Goal: Information Seeking & Learning: Learn about a topic

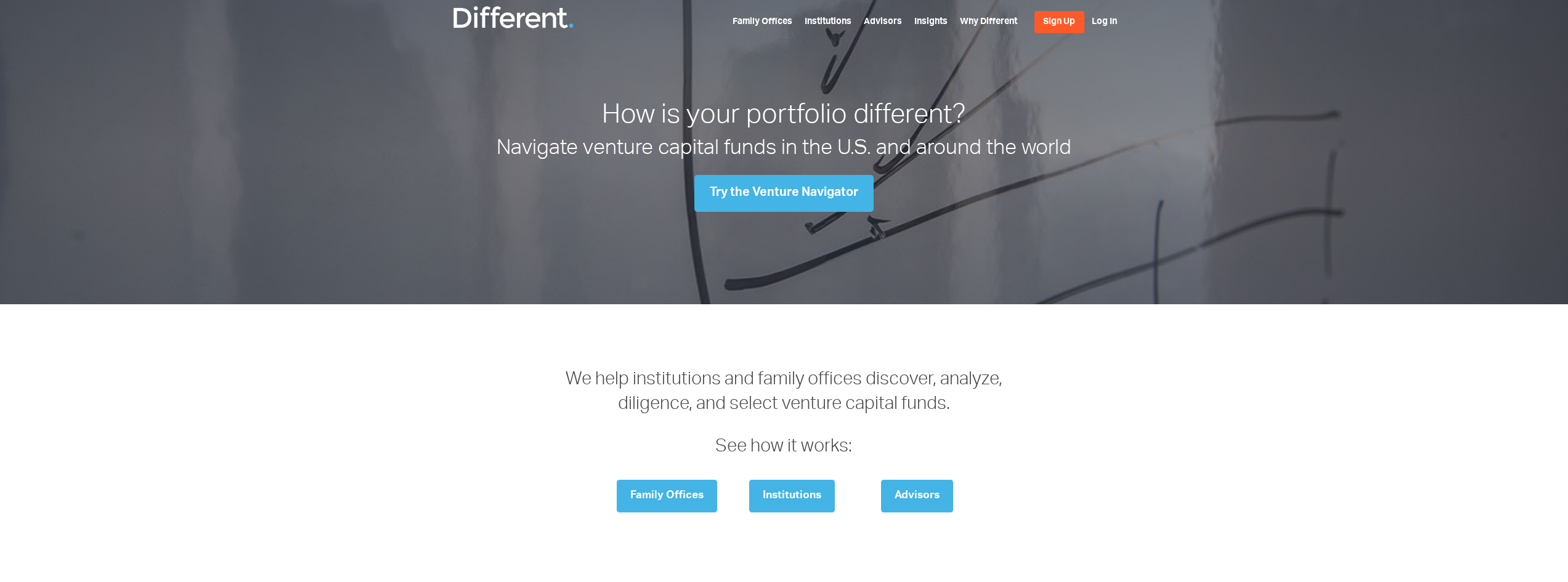
drag, startPoint x: 821, startPoint y: 330, endPoint x: 1142, endPoint y: 226, distance: 337.4
click at [932, 16] on ul "Family Offices Institutions Advisors Insights Why Different Sign Up Log In" at bounding box center [924, 22] width 385 height 22
click at [932, 21] on link "Insights" at bounding box center [931, 23] width 34 height 10
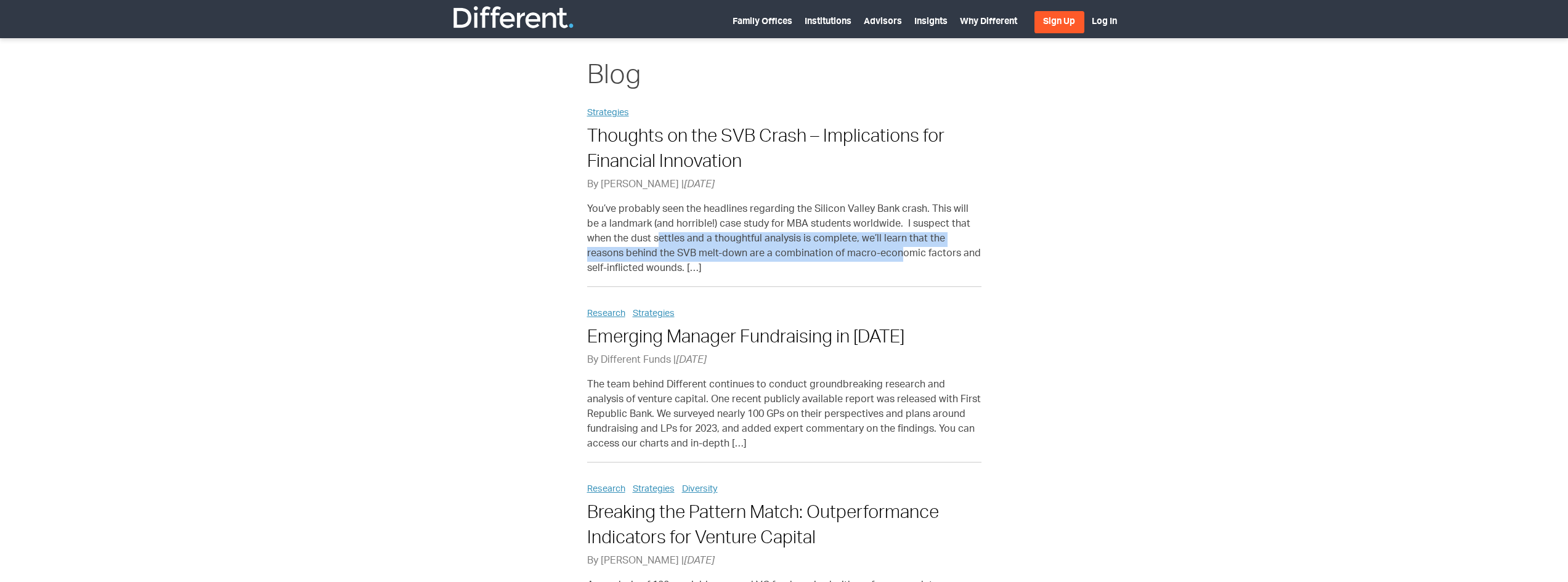
drag, startPoint x: 612, startPoint y: 237, endPoint x: 859, endPoint y: 245, distance: 247.1
click at [850, 245] on p "You’ve probably seen the headlines regarding the Silicon Valley Bank crash. Thi…" at bounding box center [784, 240] width 394 height 74
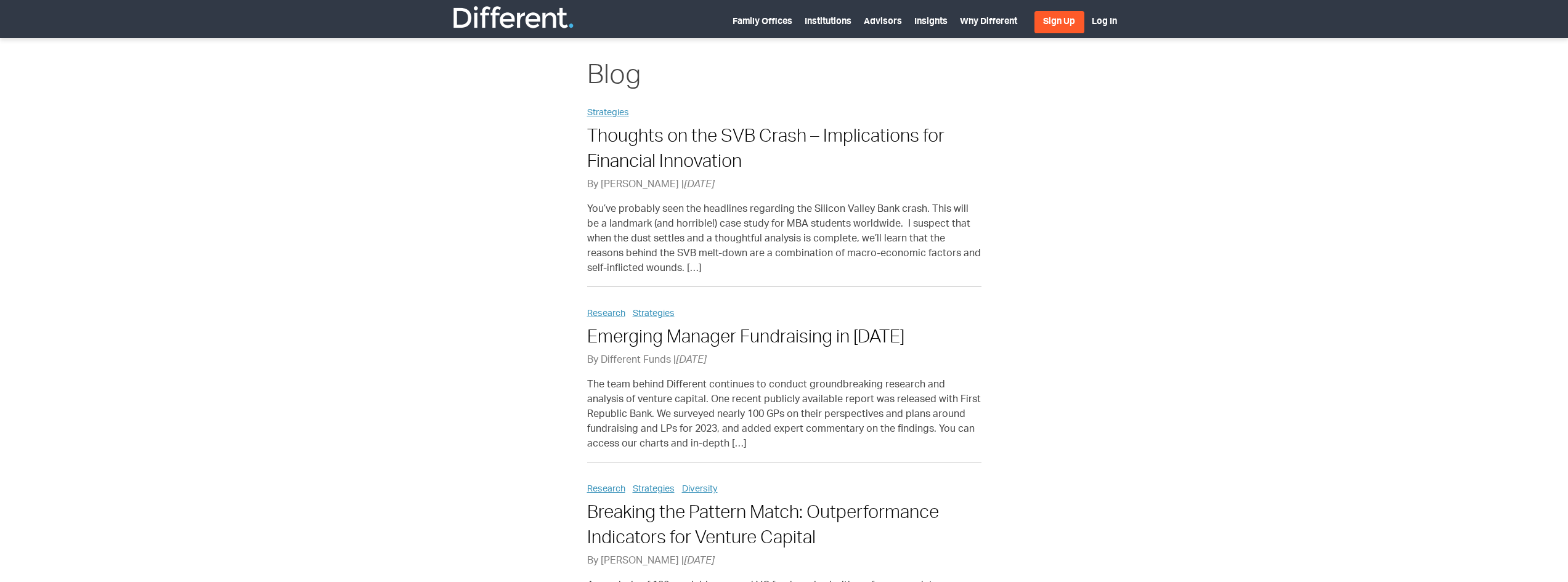
click at [859, 245] on p "You’ve probably seen the headlines regarding the Silicon Valley Bank crash. Thi…" at bounding box center [784, 240] width 394 height 74
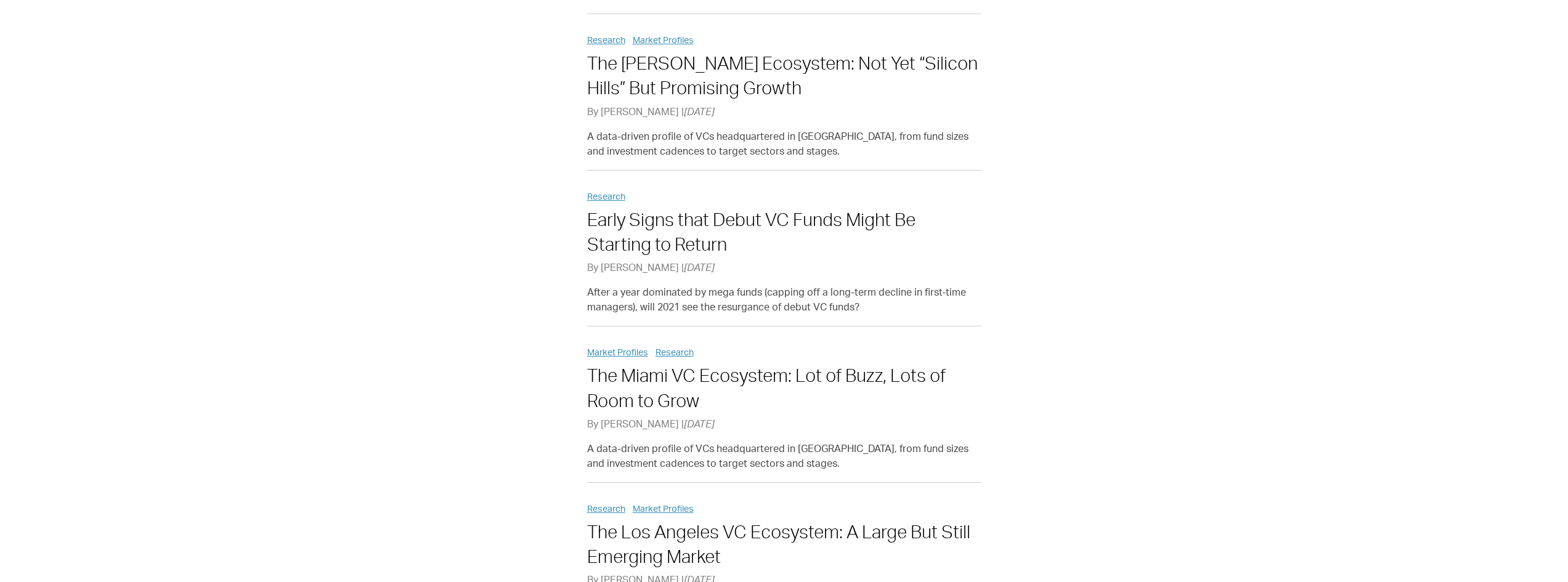
scroll to position [924, 0]
drag, startPoint x: 600, startPoint y: 410, endPoint x: 653, endPoint y: 410, distance: 53.0
click at [653, 416] on p "By Jacob Tasto | June 30, 2021" at bounding box center [784, 424] width 394 height 15
